Goal: Information Seeking & Learning: Understand process/instructions

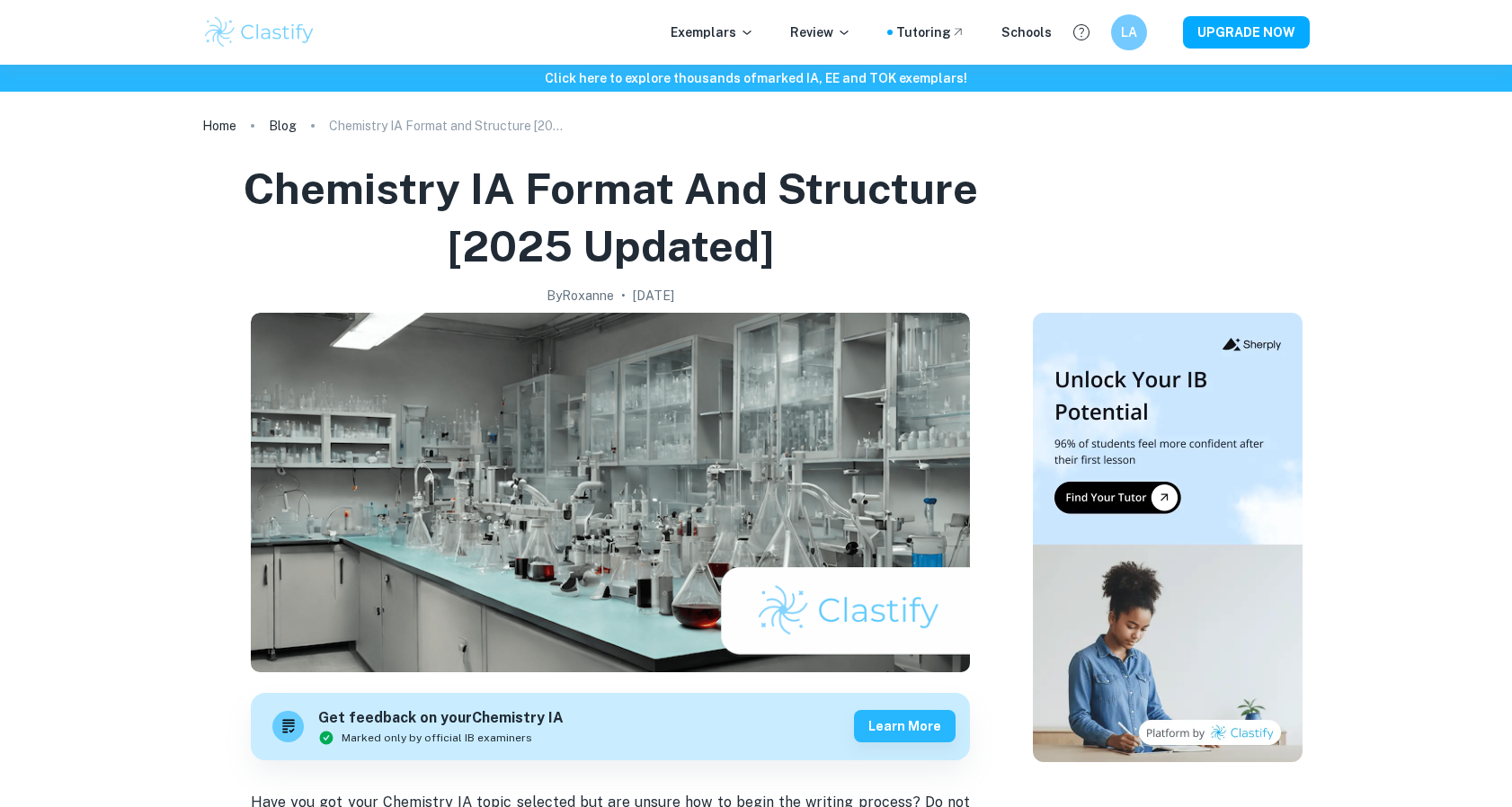
scroll to position [2436, 0]
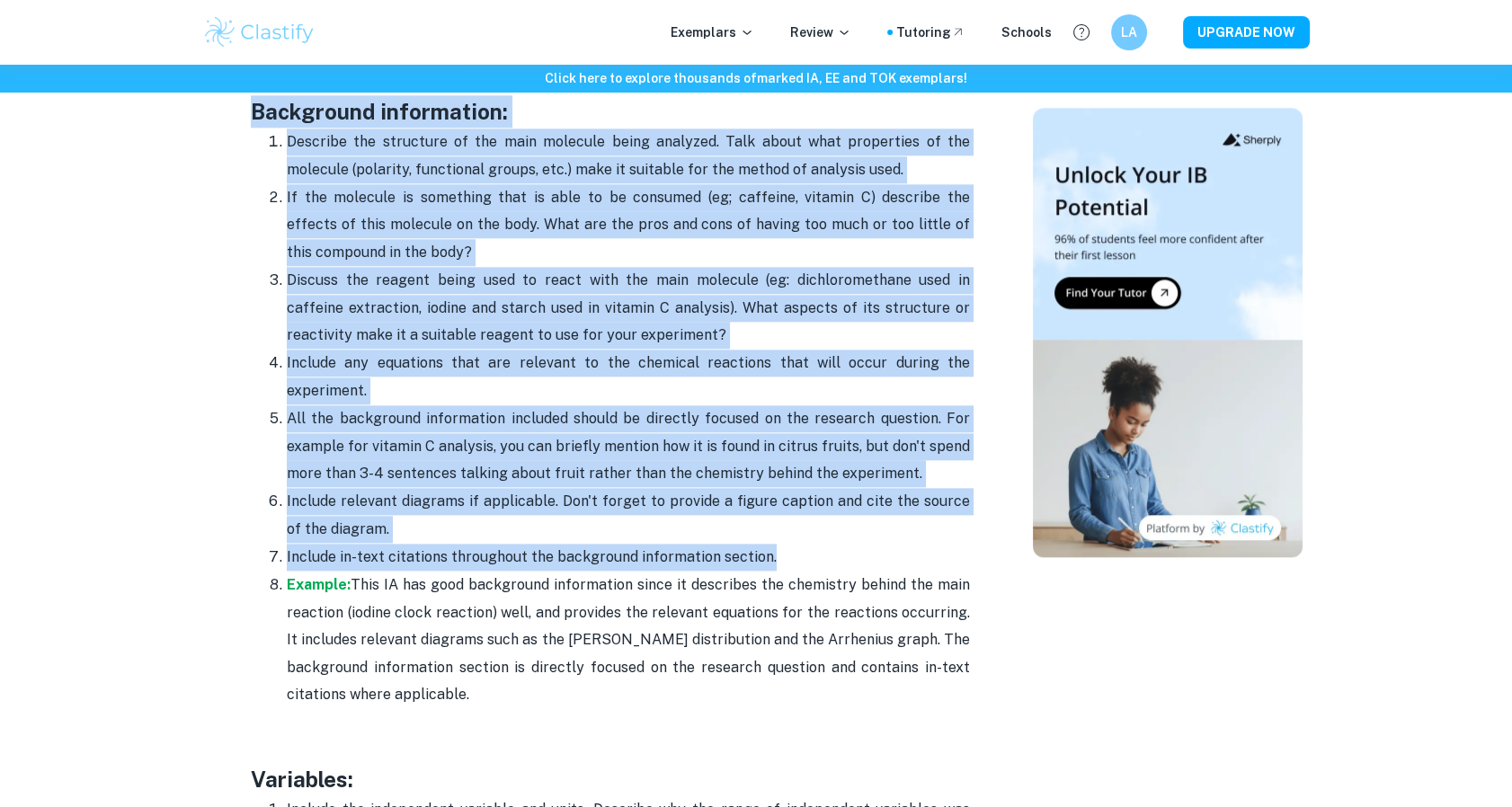
drag, startPoint x: 250, startPoint y: 116, endPoint x: 794, endPoint y: 560, distance: 702.2
copy div "Loremipsum dolorsitame: Consecte adi elitseddo ei tem inci utlabore etdol magna…"
click at [197, 340] on div "Home Blog Chemistry IA Format and Structure [2025 updated] Chemistry IA Format …" at bounding box center [756, 812] width 1151 height 6366
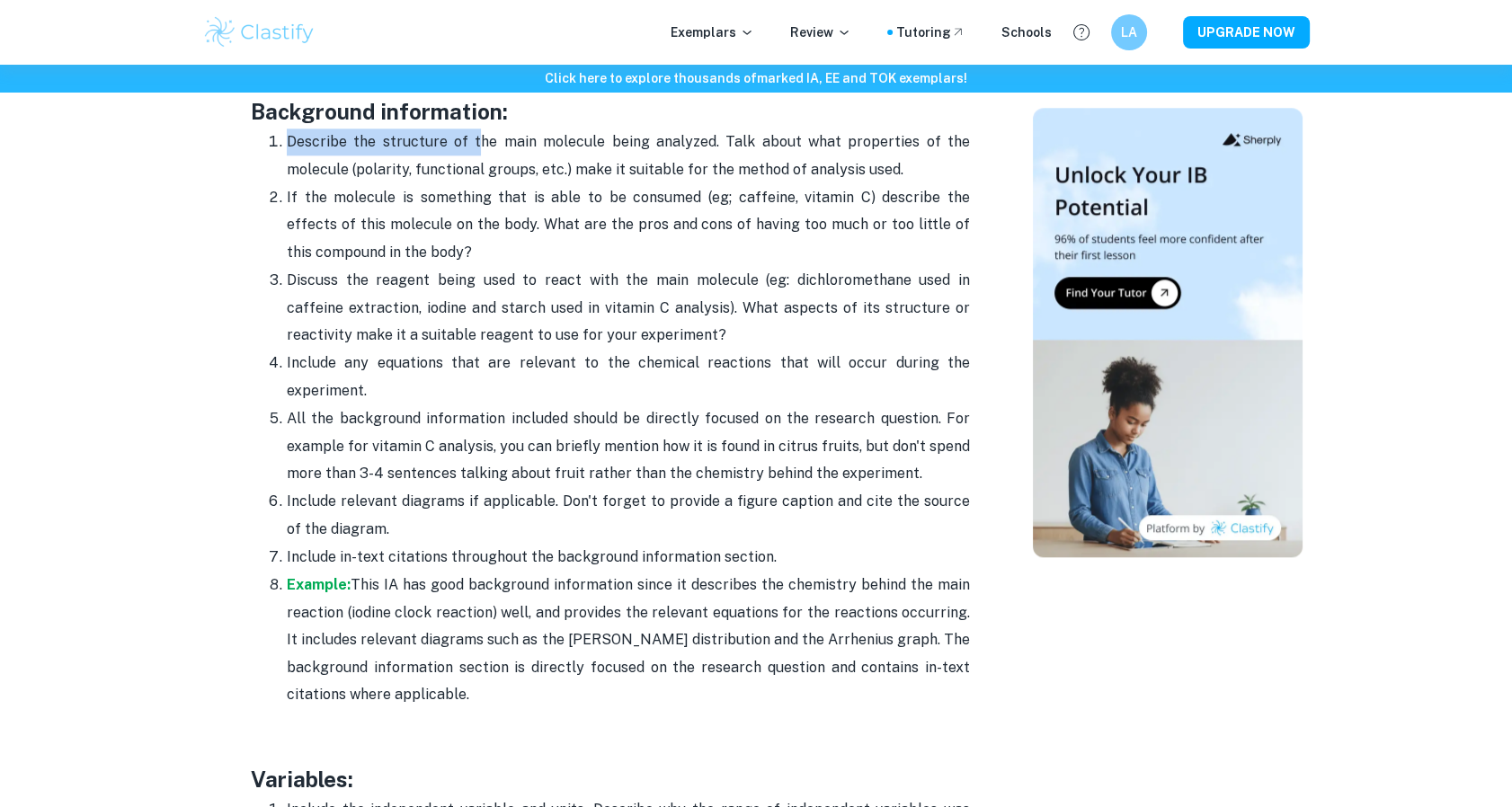
drag, startPoint x: 280, startPoint y: 146, endPoint x: 494, endPoint y: 147, distance: 214.0
click at [494, 147] on li "Describe the structure of the main molecule being analyzed. Talk about what pro…" at bounding box center [628, 155] width 684 height 56
drag, startPoint x: 620, startPoint y: 173, endPoint x: 740, endPoint y: 163, distance: 120.4
click at [740, 163] on p "Describe the structure of the main molecule being analyzed. Talk about what pro…" at bounding box center [628, 156] width 684 height 55
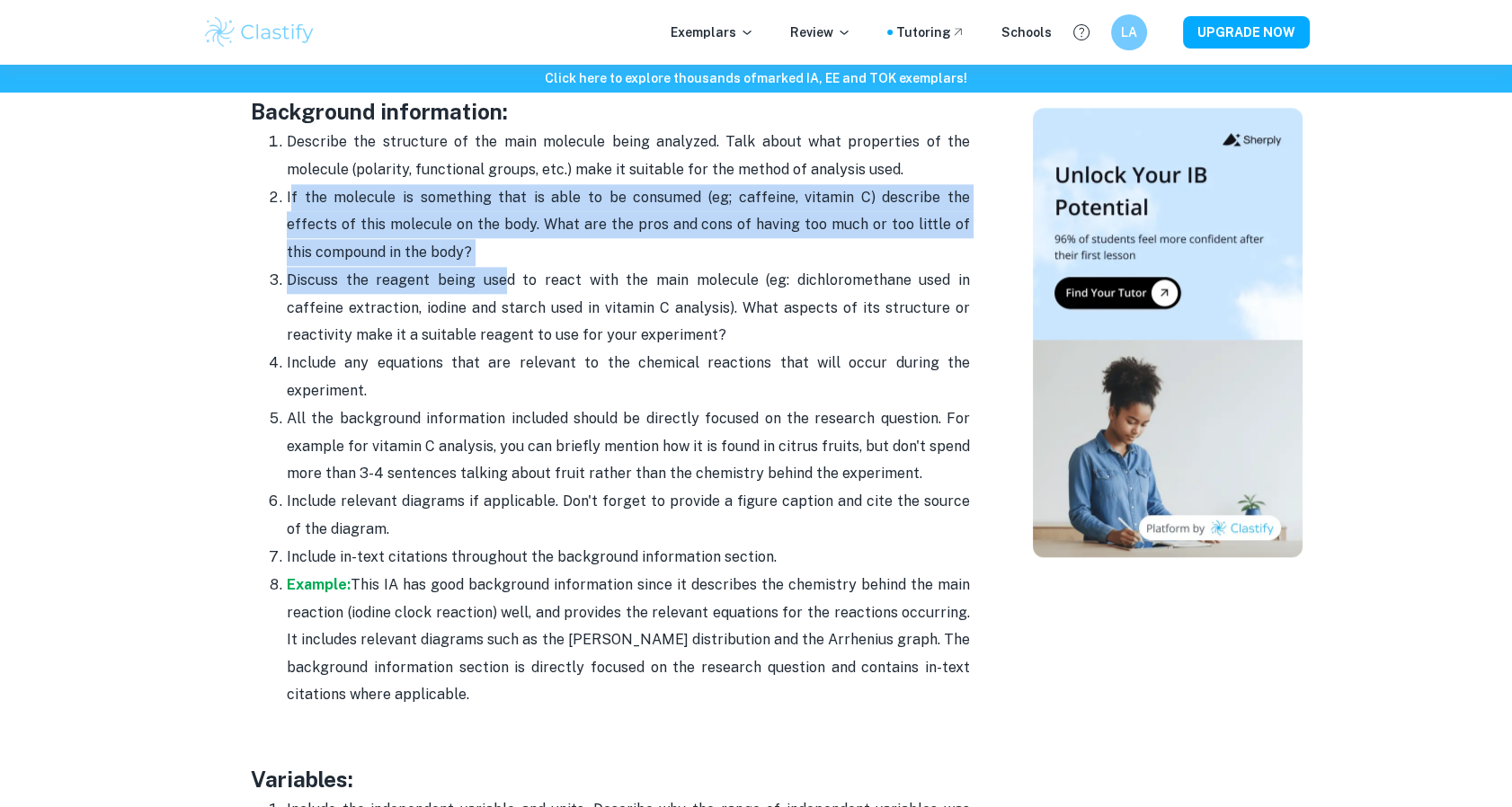
drag, startPoint x: 290, startPoint y: 188, endPoint x: 491, endPoint y: 271, distance: 217.5
click at [491, 271] on ol "Describe the structure of the main molecule being analyzed. Talk about what pro…" at bounding box center [610, 417] width 719 height 581
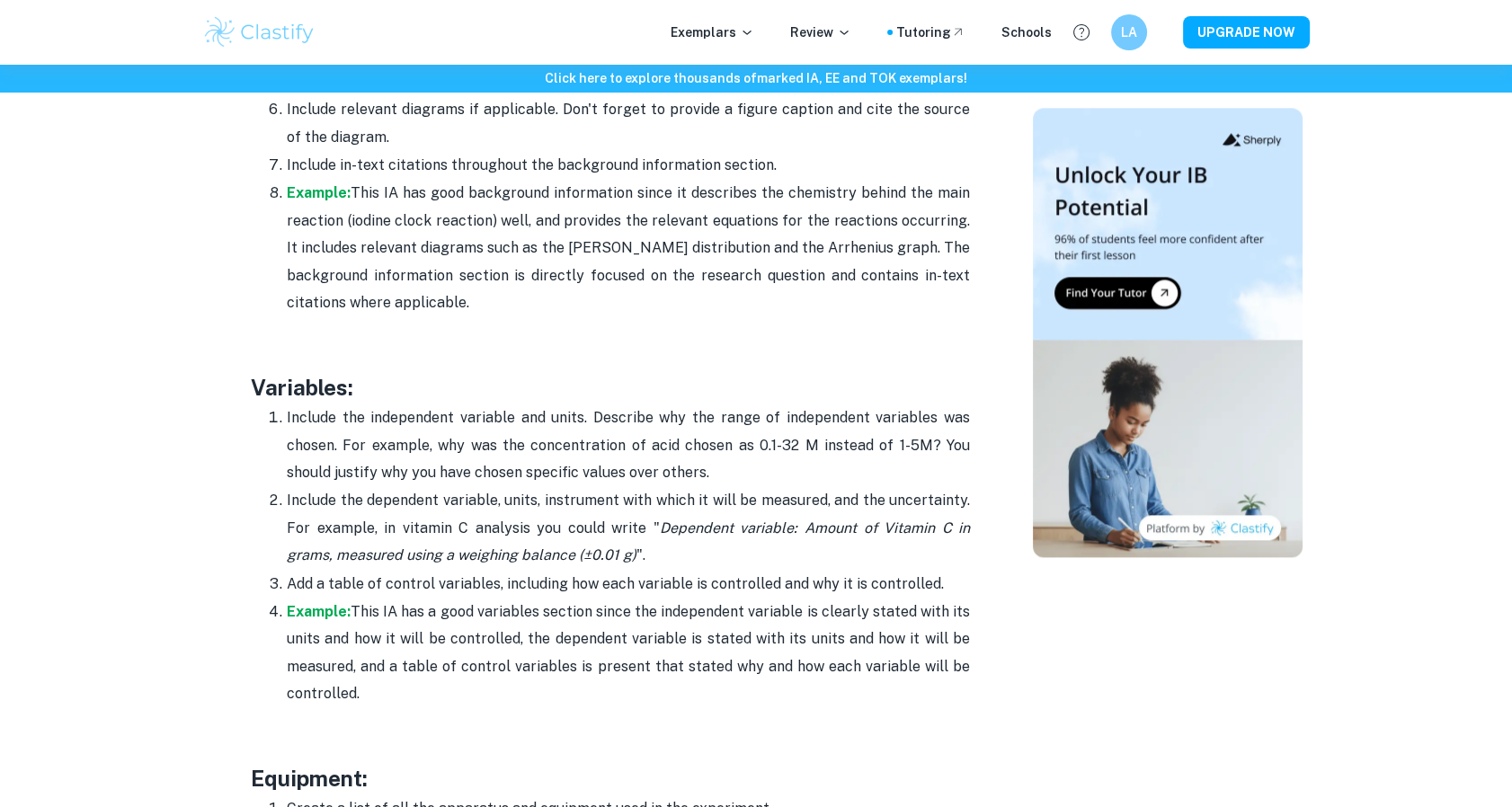
scroll to position [2860, 0]
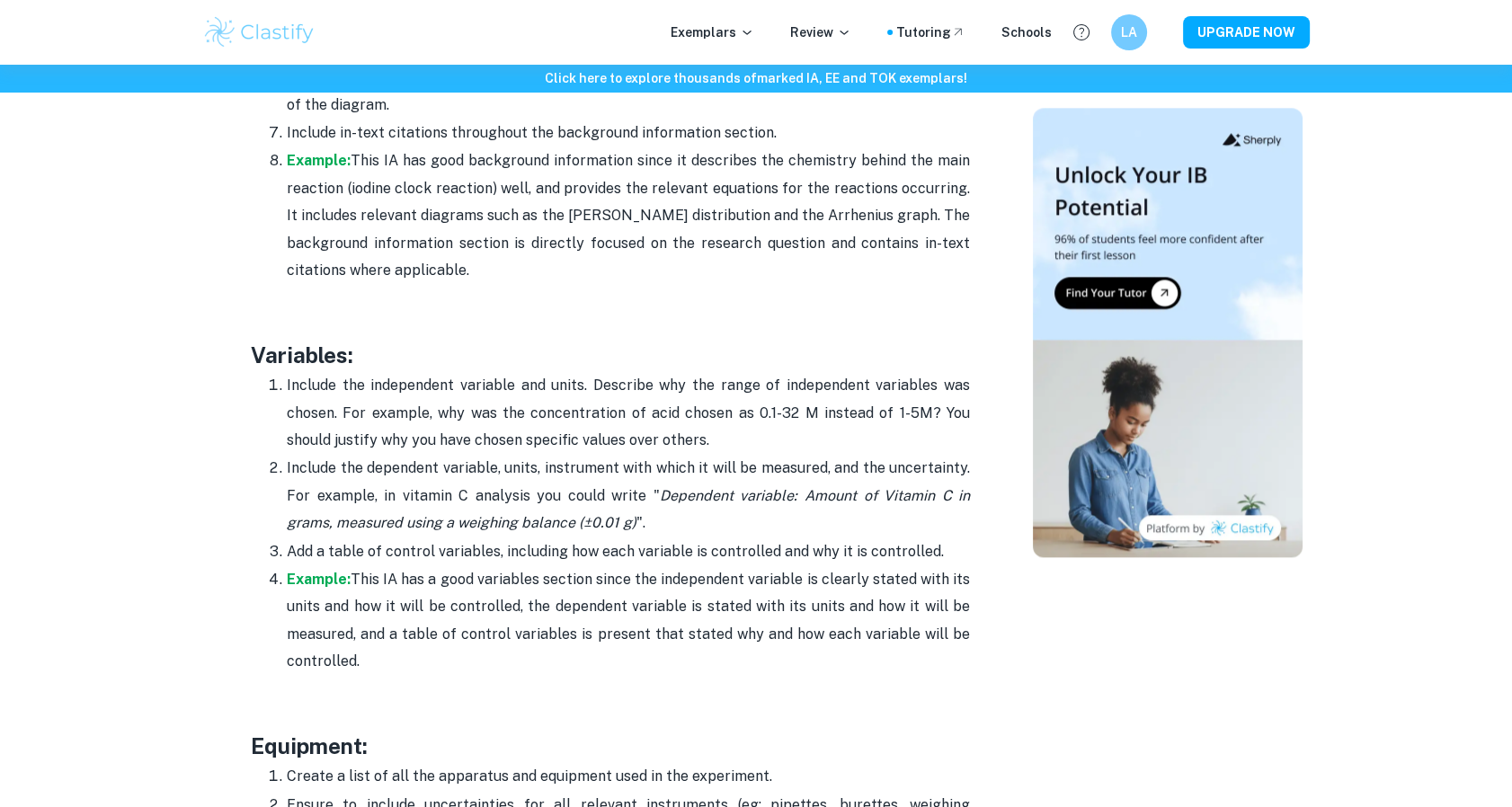
drag, startPoint x: 285, startPoint y: 381, endPoint x: 936, endPoint y: 546, distance: 671.6
click at [936, 546] on ol "Include the independent variable and units. Describe why the range of independe…" at bounding box center [610, 523] width 719 height 304
copy ol "Include the independent variable and units. Describe why the range of independe…"
click at [603, 516] on p "Include the dependent variable, units, instrument with which it will be measure…" at bounding box center [628, 495] width 684 height 82
drag, startPoint x: 895, startPoint y: 551, endPoint x: 288, endPoint y: 378, distance: 631.2
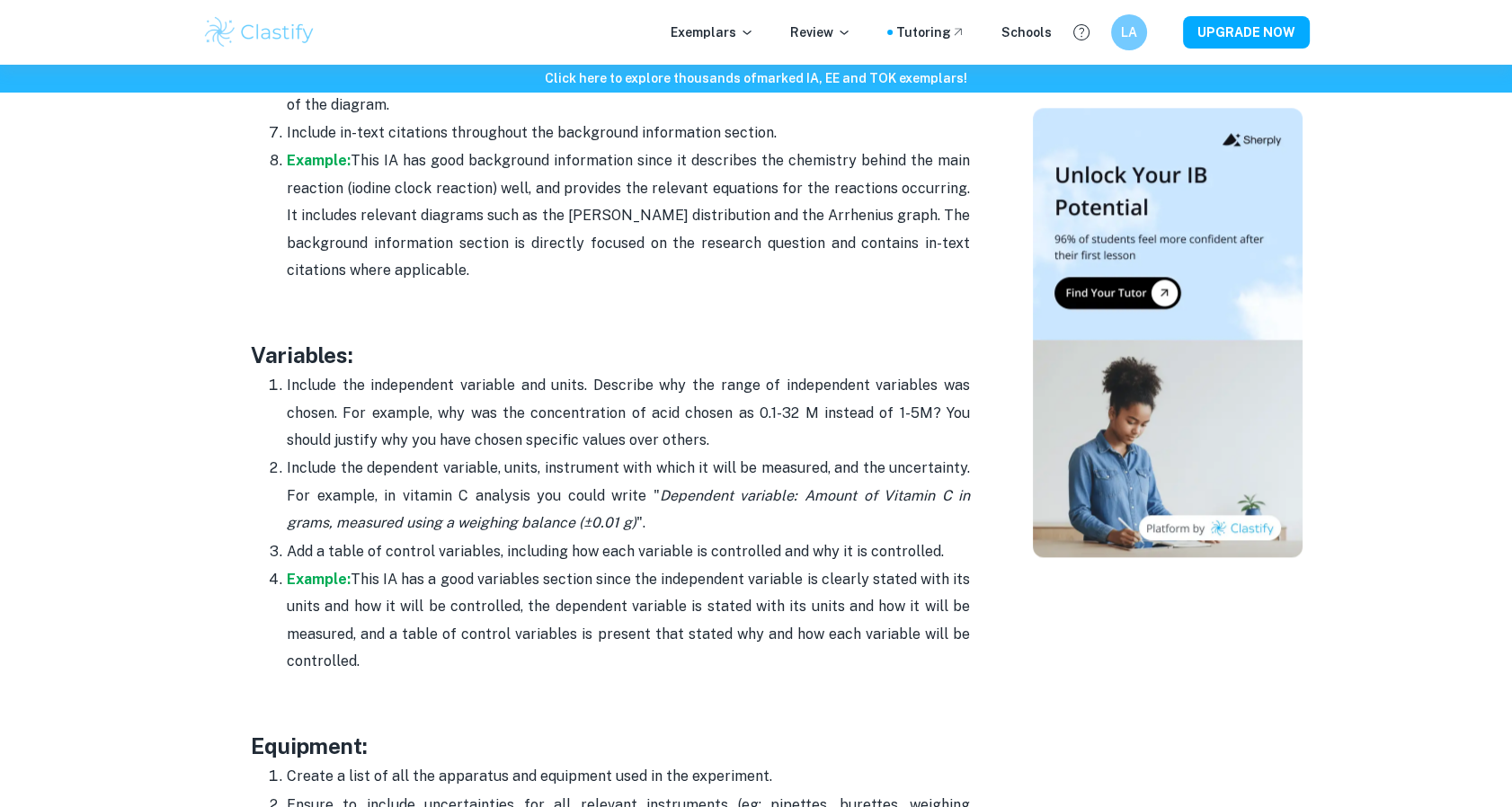
click at [288, 378] on ol "Include the independent variable and units. Describe why the range of independe…" at bounding box center [610, 523] width 719 height 304
click at [556, 547] on p "Add a table of control variables, including how each variable is controlled and…" at bounding box center [628, 551] width 684 height 27
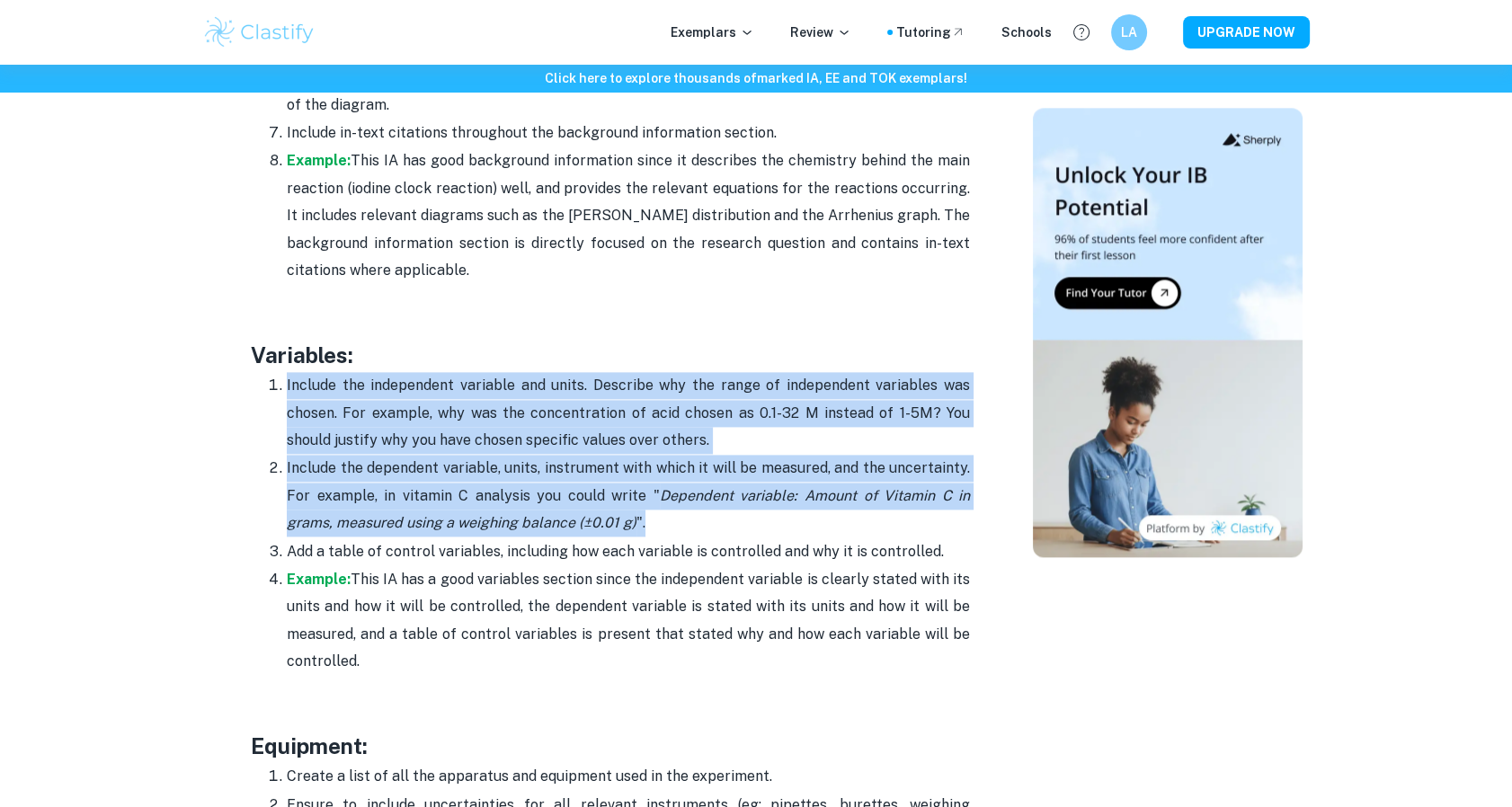
drag, startPoint x: 594, startPoint y: 516, endPoint x: 243, endPoint y: 386, distance: 374.3
click at [243, 386] on div "Chemistry IA Format and Structure [2025 updated] By [PERSON_NAME] • [DATE] Get …" at bounding box center [610, 424] width 802 height 6249
copy ol "Include the independent variable and units. Describe why the range of independe…"
click at [424, 477] on p "Include the dependent variable, units, instrument with which it will be measure…" at bounding box center [628, 495] width 684 height 82
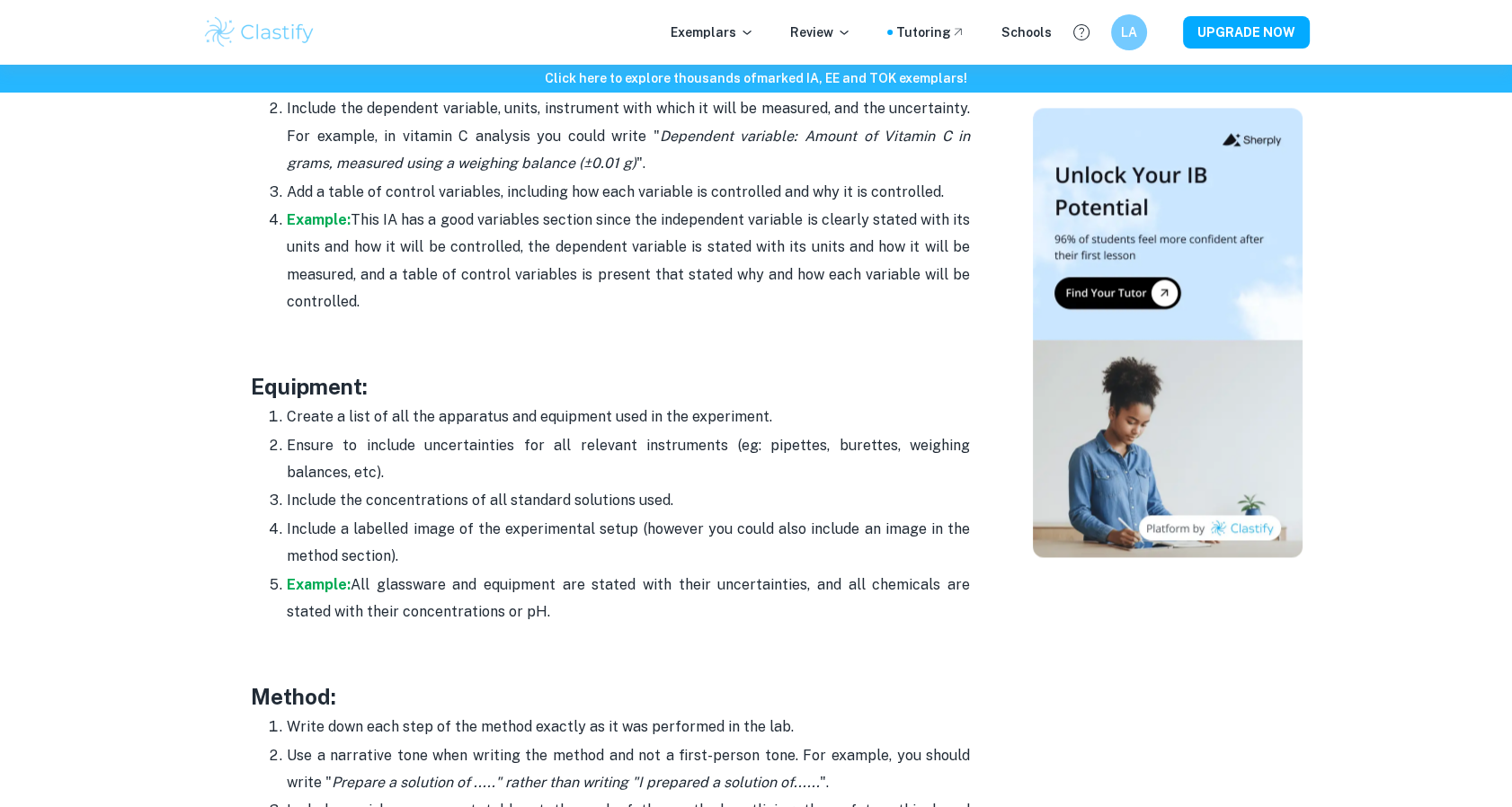
scroll to position [3253, 0]
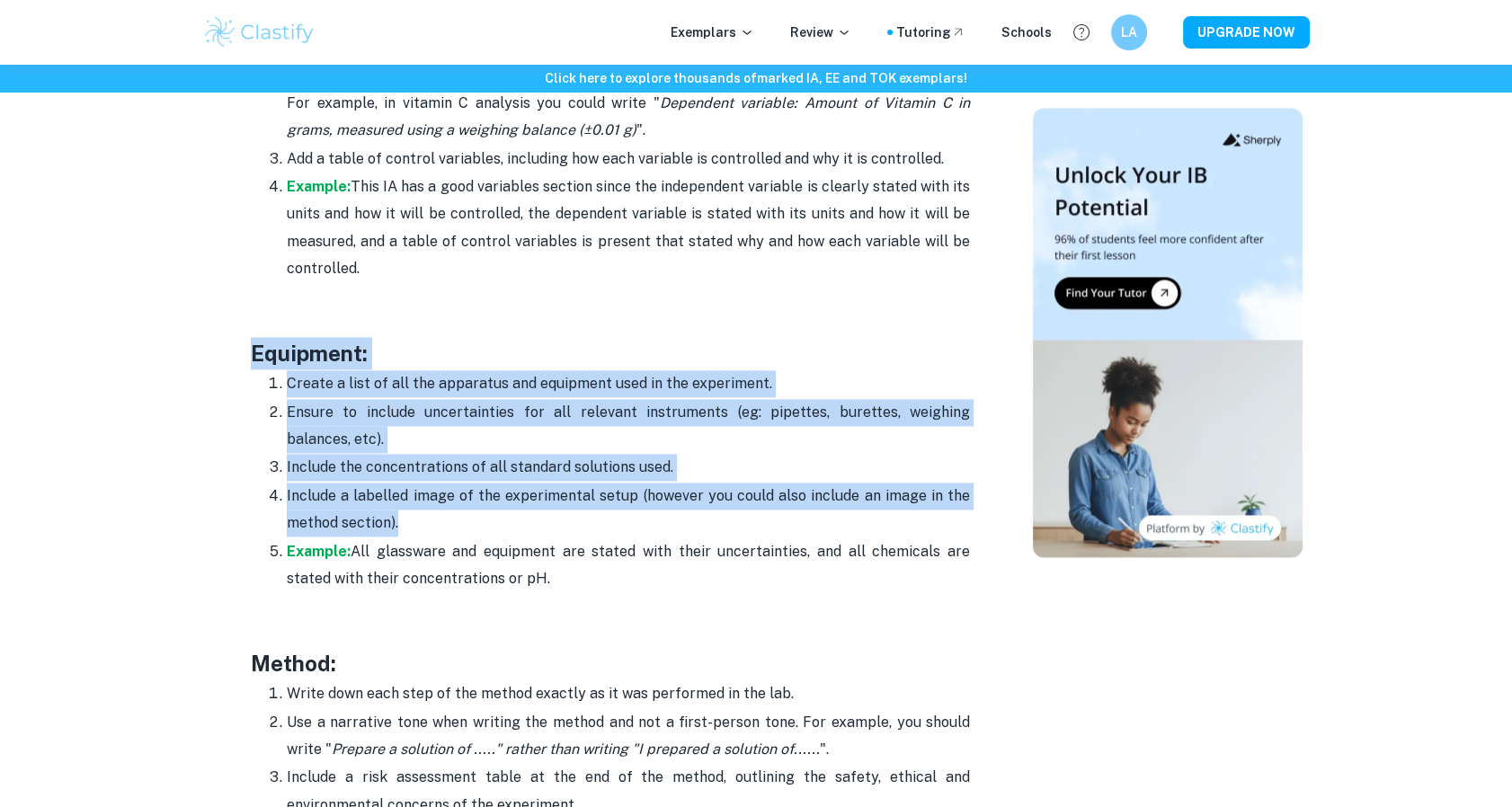
drag, startPoint x: 249, startPoint y: 340, endPoint x: 427, endPoint y: 515, distance: 249.6
click at [427, 515] on div "Chemistry IA Format and Structure [2025 updated] By [PERSON_NAME] • [DATE] Get …" at bounding box center [610, 32] width 802 height 6249
copy div "Equipment: Create a list of all the apparatus and equipment used in the experim…"
click at [324, 552] on strong "Example:" at bounding box center [319, 550] width 64 height 17
